Goal: Navigation & Orientation: Find specific page/section

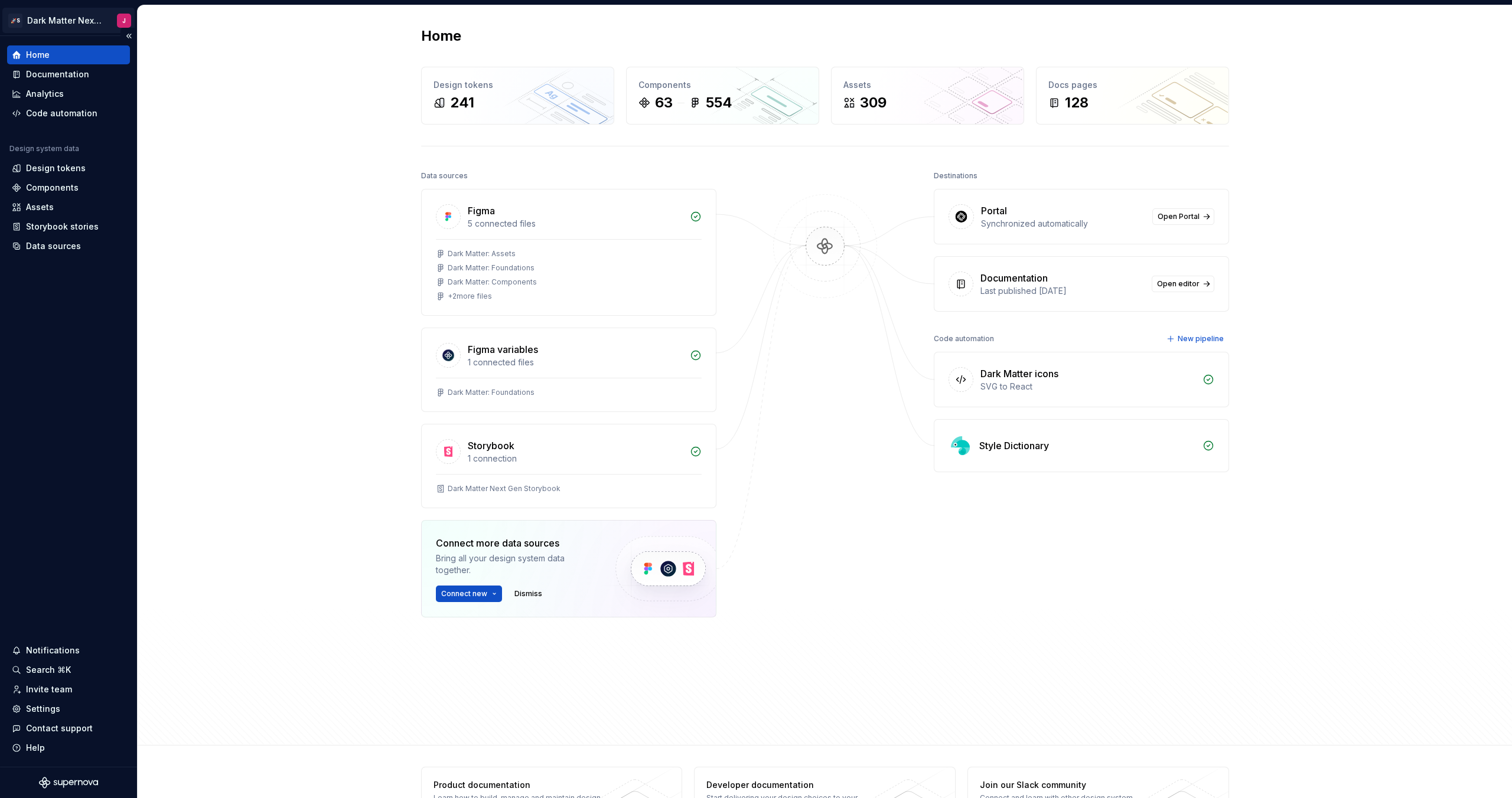
click at [64, 10] on html "🚀S Dark Matter Next Gen J Home Documentation Analytics Code automation Design s…" at bounding box center [756, 399] width 1512 height 798
click at [71, 12] on html "🚀S Dark Matter Next Gen J Home Documentation Analytics Code automation Design s…" at bounding box center [756, 399] width 1512 height 798
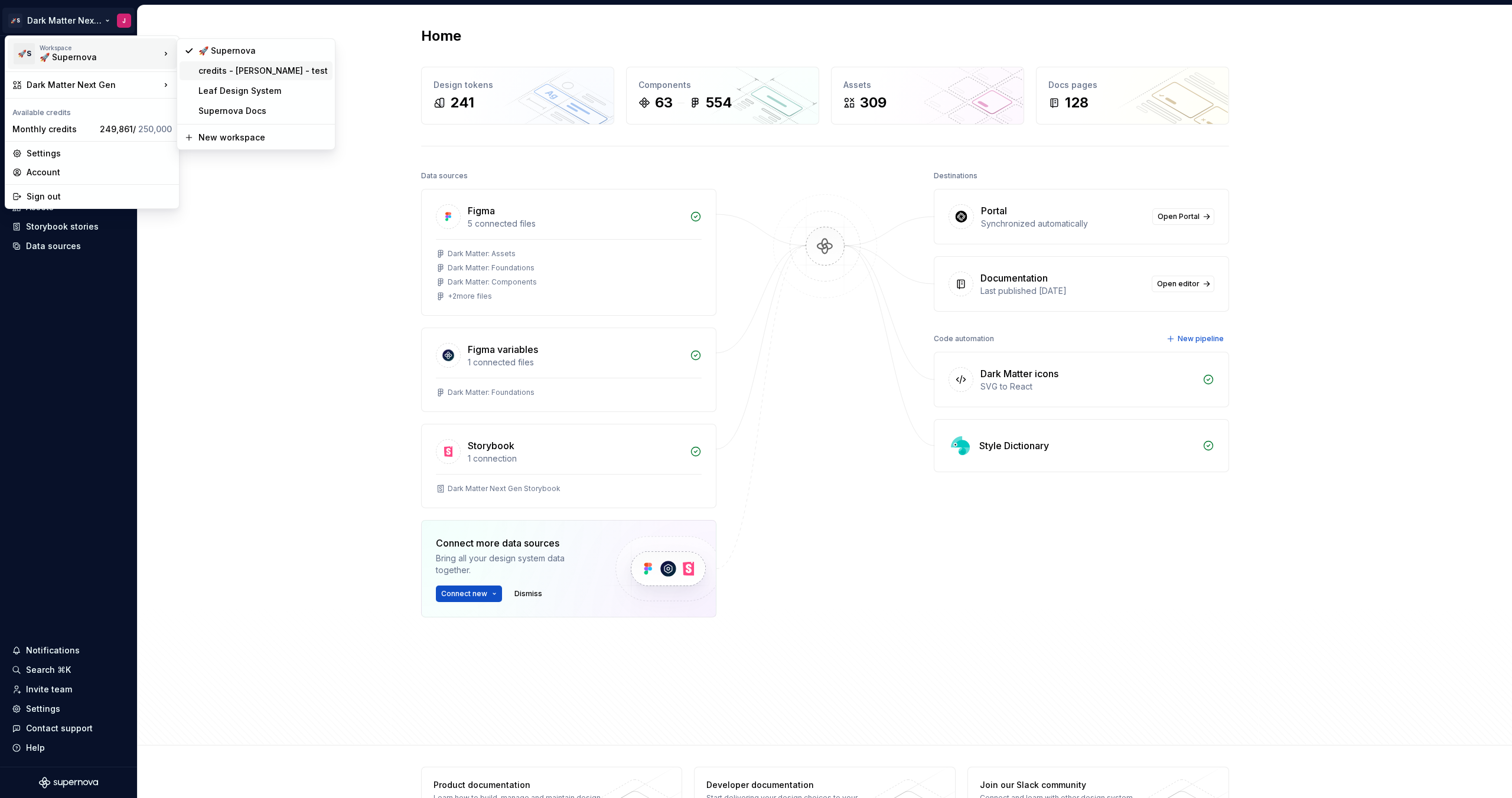
click at [251, 74] on div "credits - [PERSON_NAME] - test" at bounding box center [263, 70] width 130 height 12
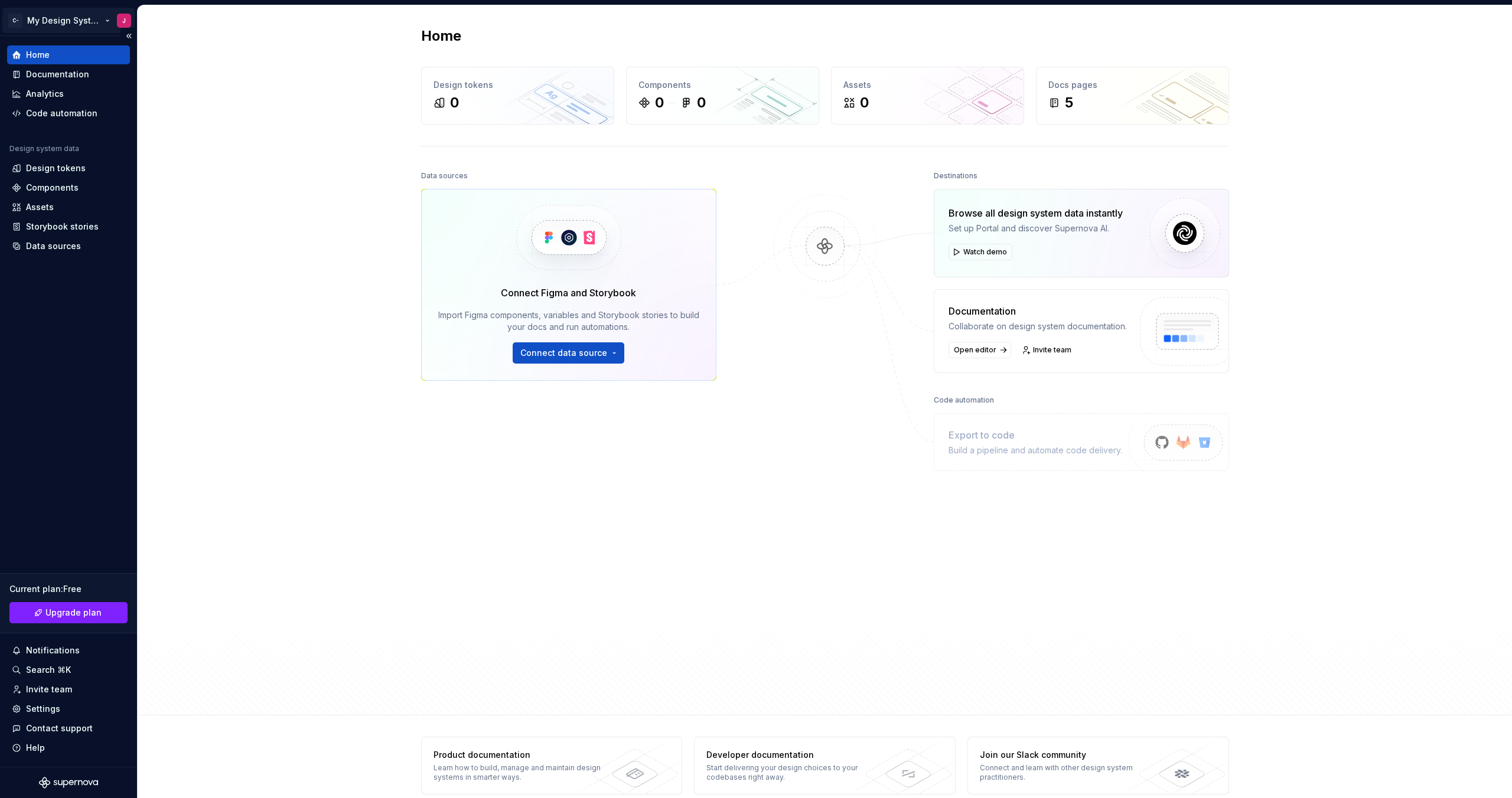
click at [77, 23] on html "C- My Design System J Home Documentation Analytics Code automation Design syste…" at bounding box center [756, 399] width 1512 height 798
